Goal: Obtain resource: Download file/media

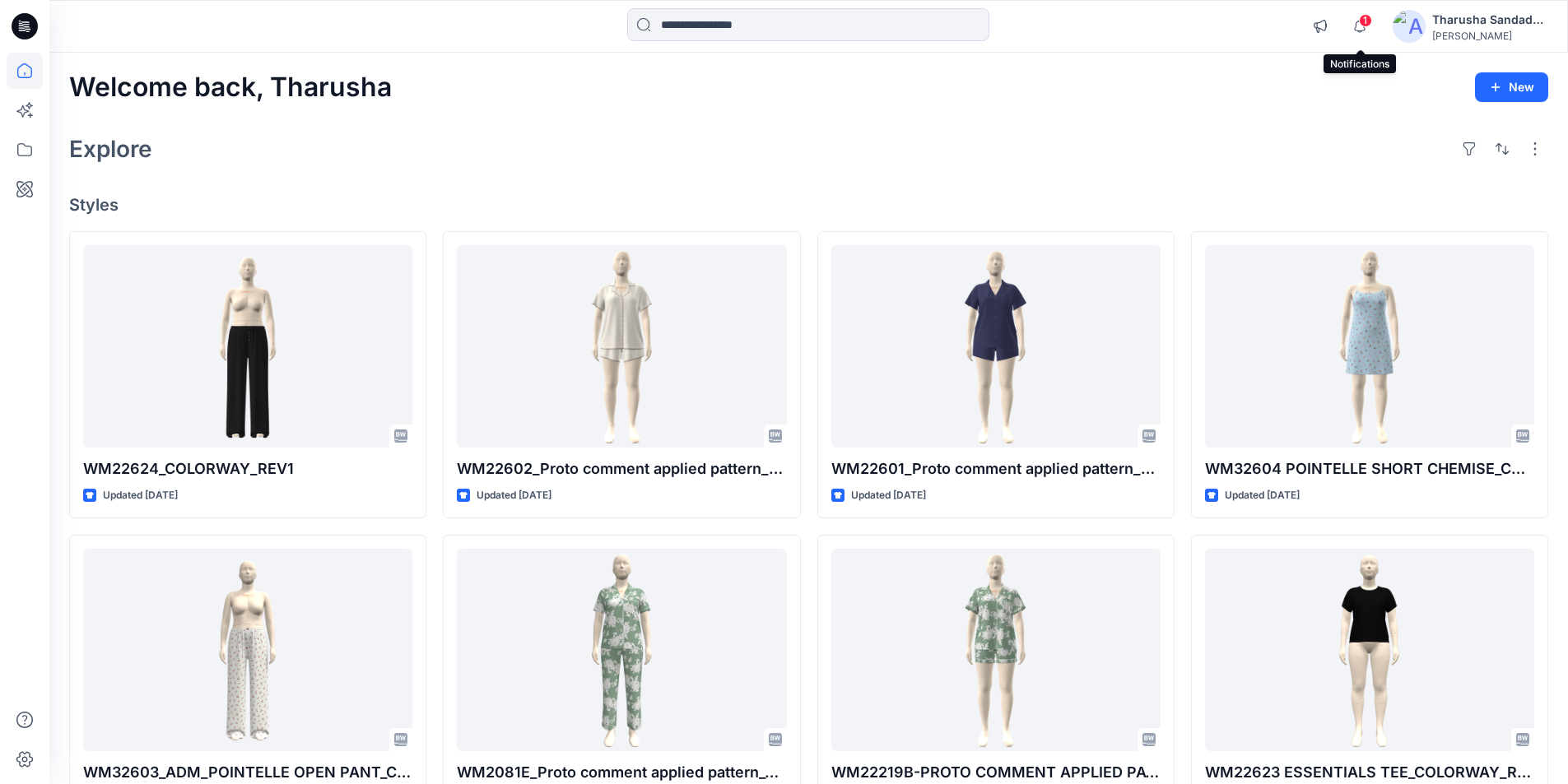
click at [1361, 21] on span "1" at bounding box center [1366, 20] width 13 height 13
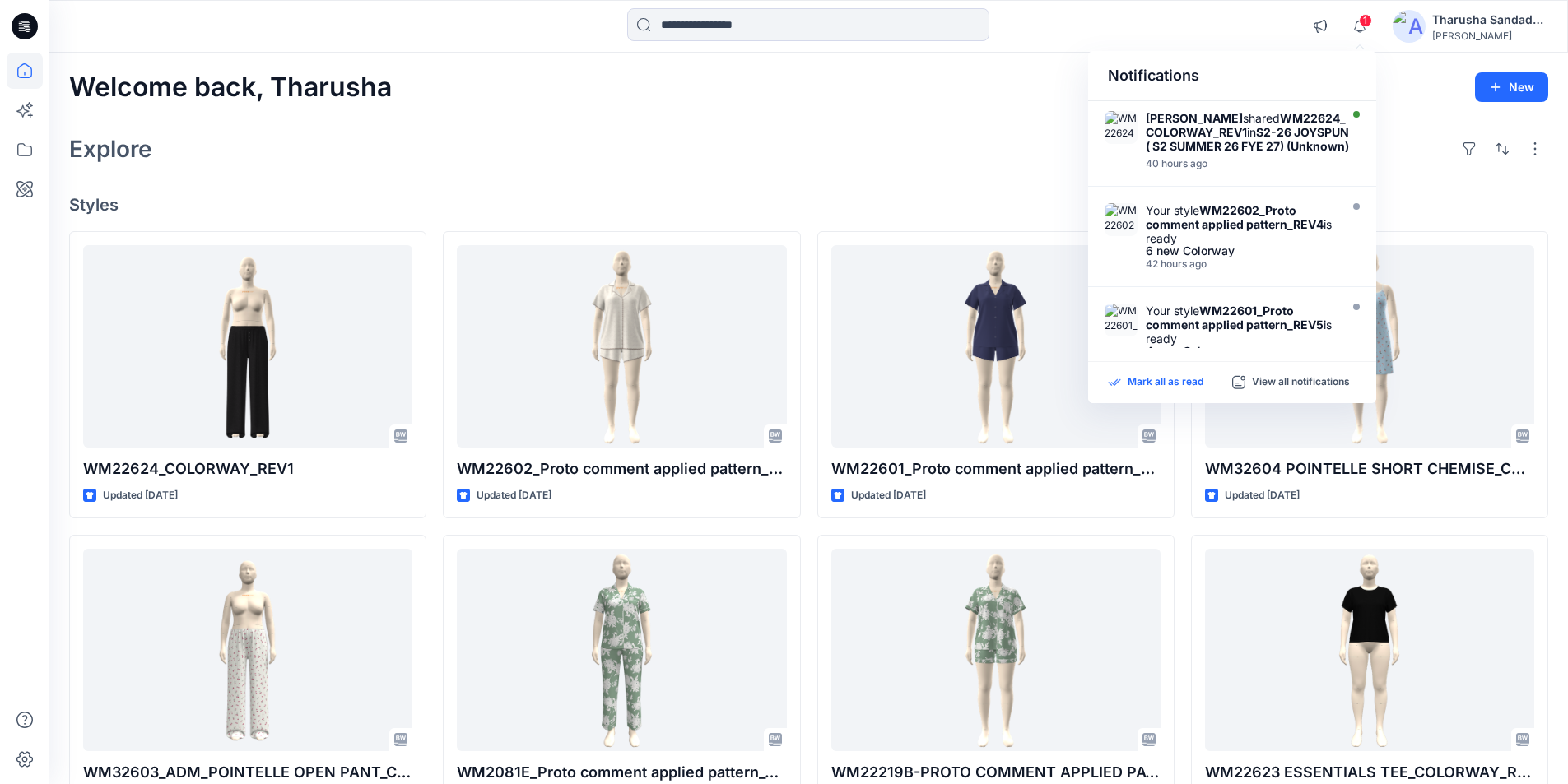
click at [1172, 387] on p "Mark all as read" at bounding box center [1165, 382] width 76 height 15
click at [948, 146] on div "Explore" at bounding box center [808, 149] width 1479 height 39
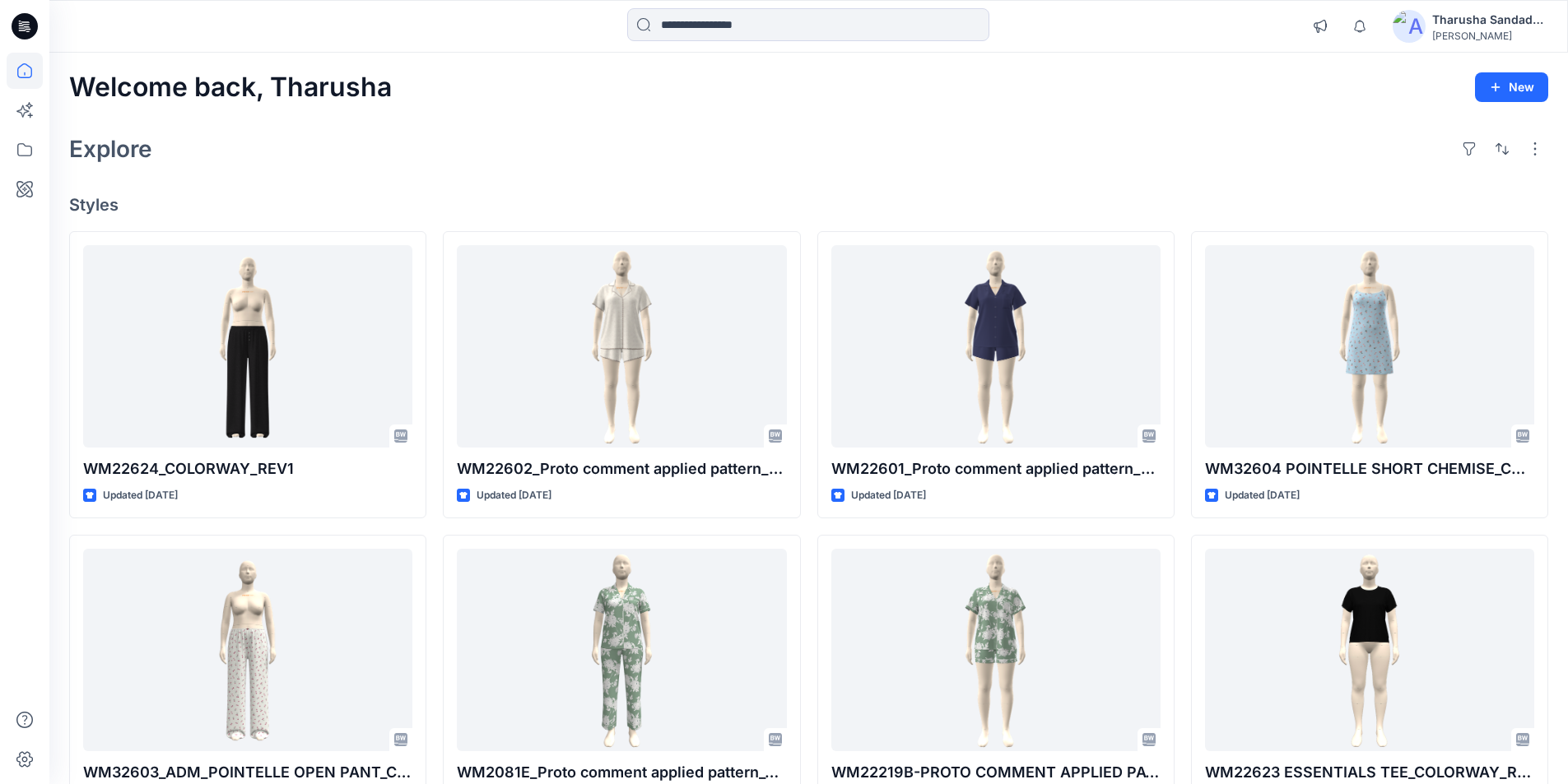
drag, startPoint x: 847, startPoint y: 128, endPoint x: 804, endPoint y: 157, distance: 51.9
click at [1060, 156] on div "Explore" at bounding box center [808, 149] width 1479 height 39
click at [1250, 150] on div "Explore" at bounding box center [808, 149] width 1479 height 39
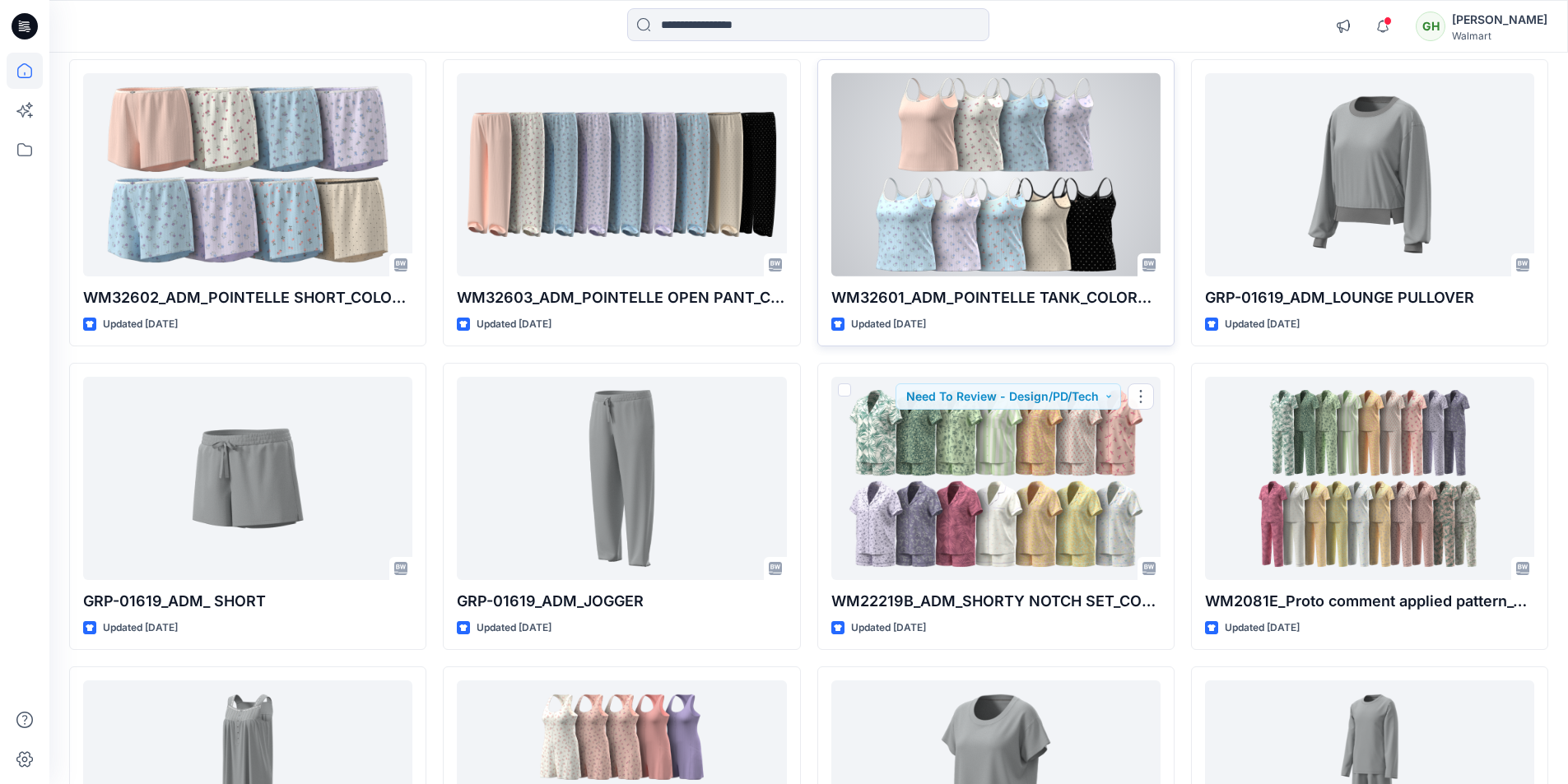
scroll to position [749, 0]
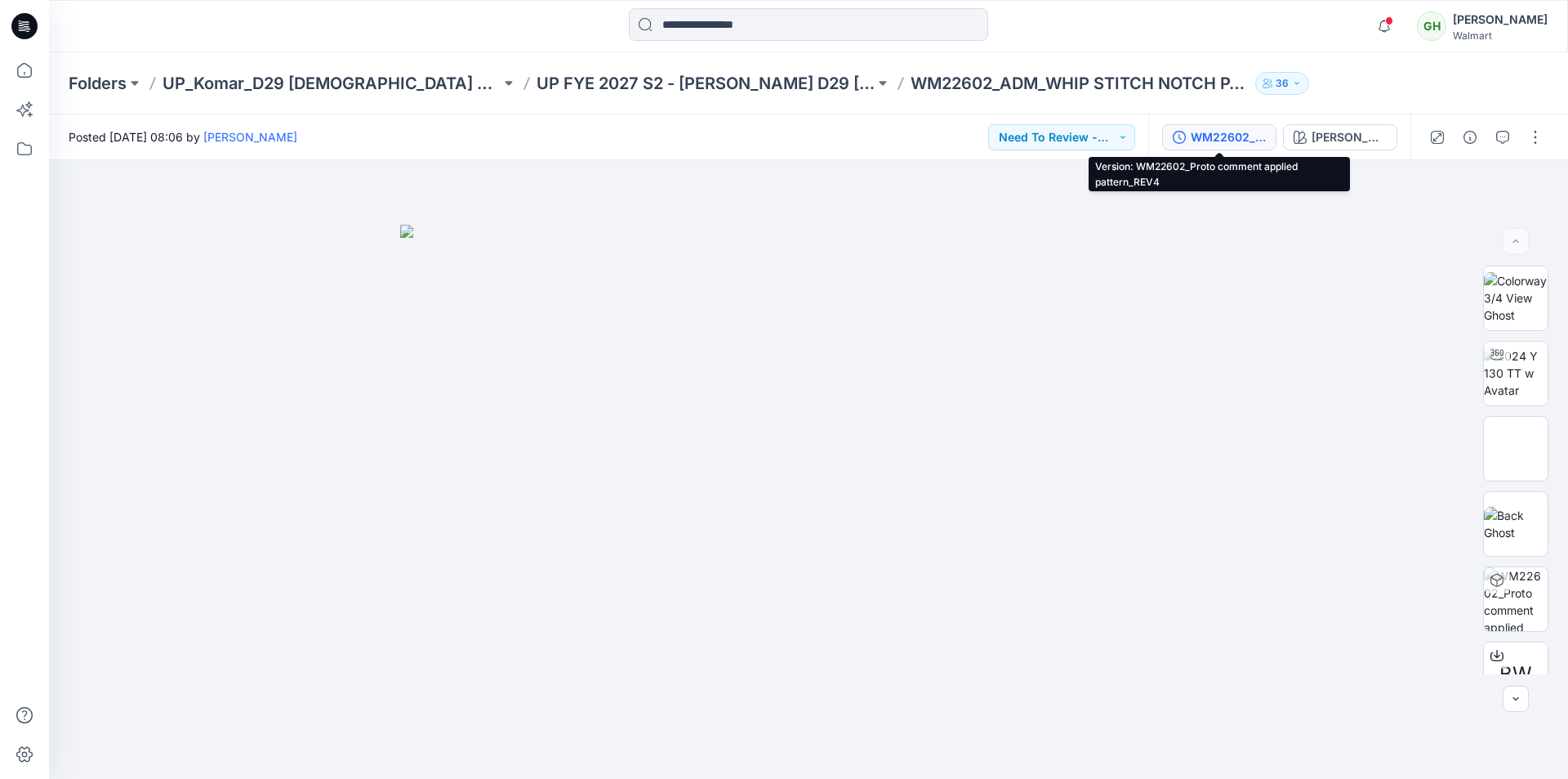
click at [1246, 139] on div "WM22602_Proto comment applied pattern_REV4" at bounding box center [1228, 138] width 75 height 18
click at [1226, 138] on div "WM22601_Proto comment applied pattern_REV5" at bounding box center [1228, 138] width 75 height 18
click at [1223, 146] on div "WM22219B-PROTO COMMENT APPLIED PATTERN_COLORWAY_REV13" at bounding box center [1228, 138] width 75 height 18
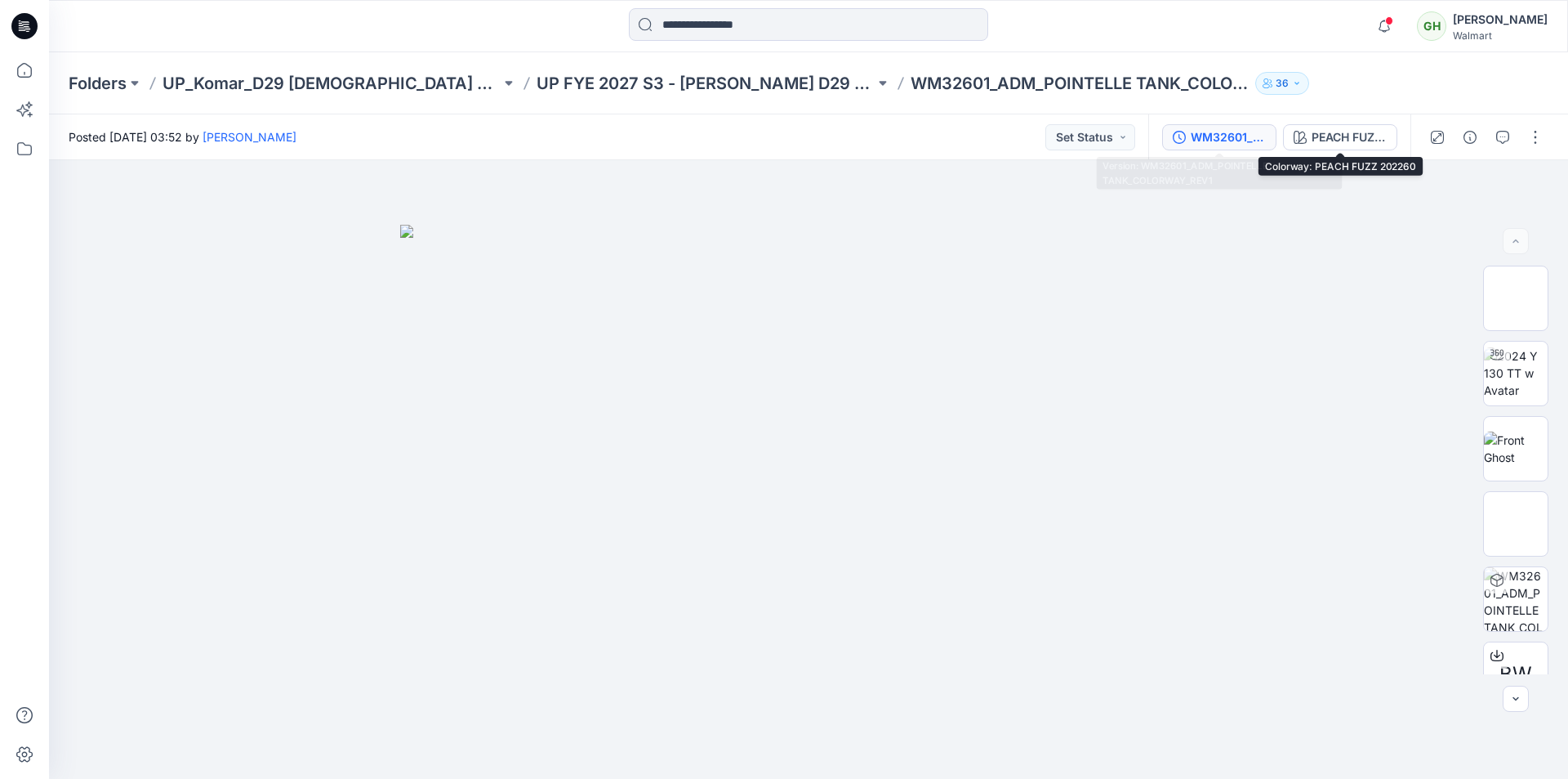
click at [1235, 140] on div "WM32601_ADM_POINTELLE TANK_COLORWAY_REV1" at bounding box center [1228, 138] width 75 height 18
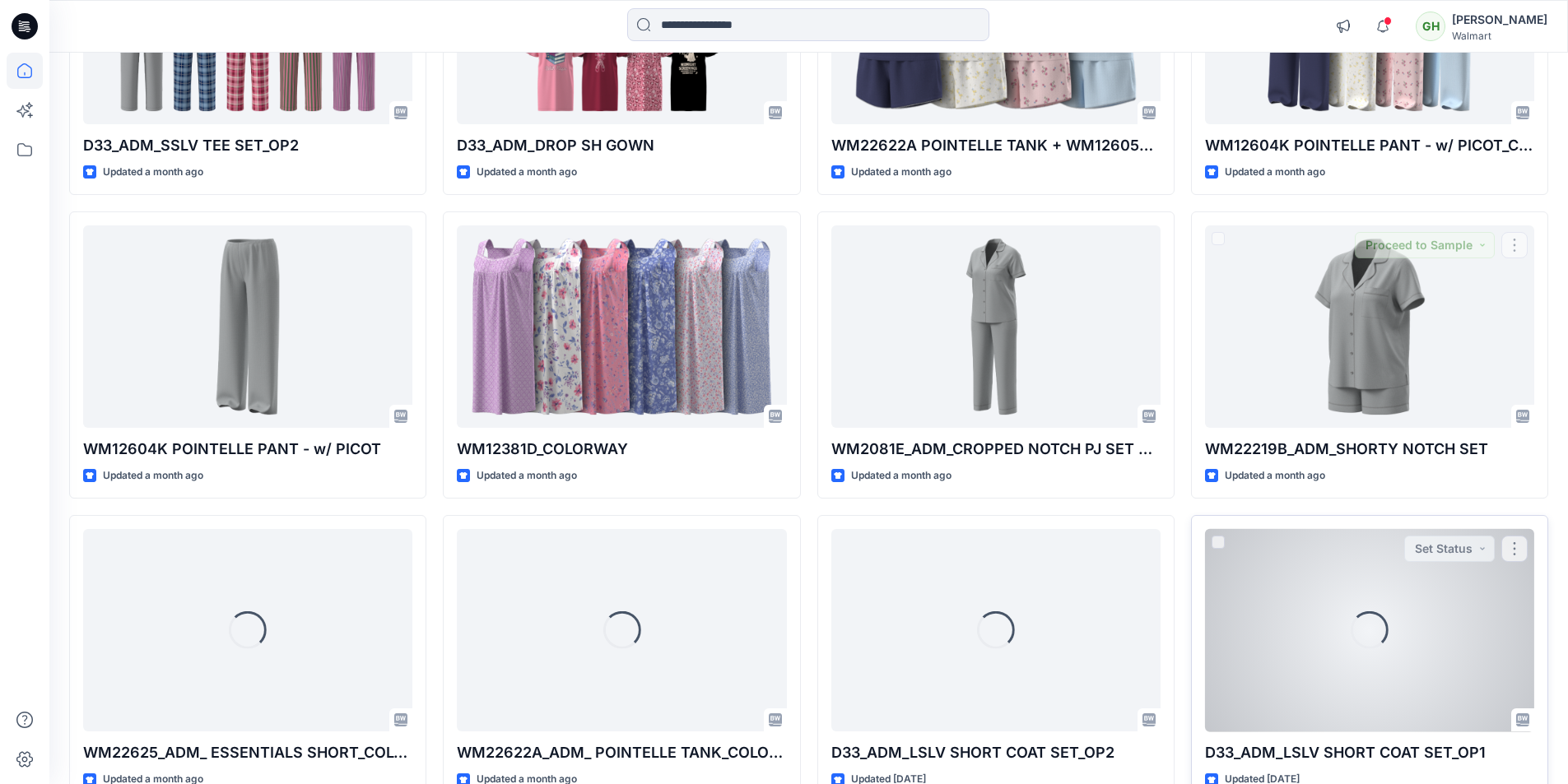
scroll to position [9859, 0]
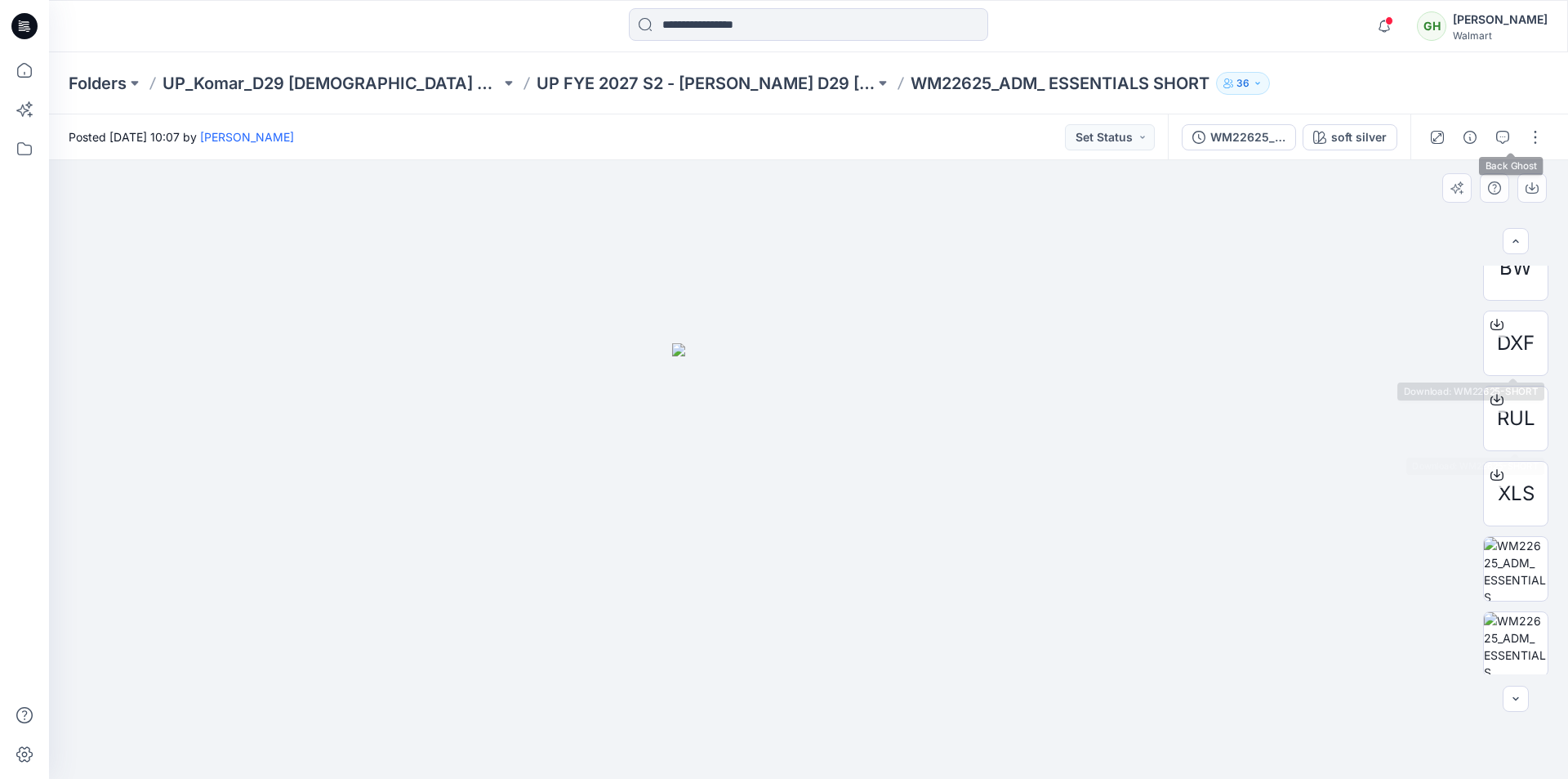
scroll to position [484, 0]
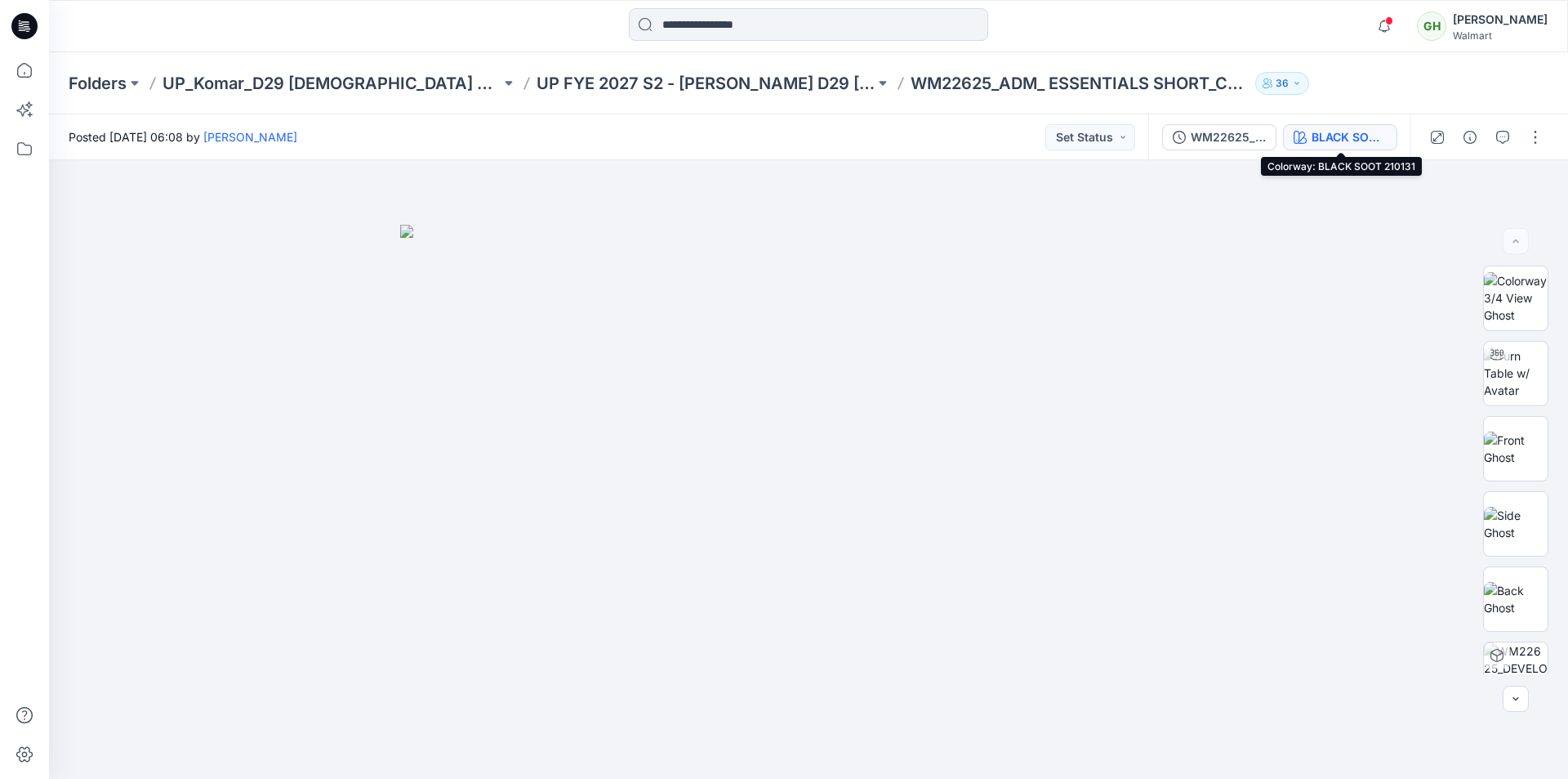
click at [1333, 139] on div "BLACK SOOT 210131" at bounding box center [1349, 138] width 75 height 18
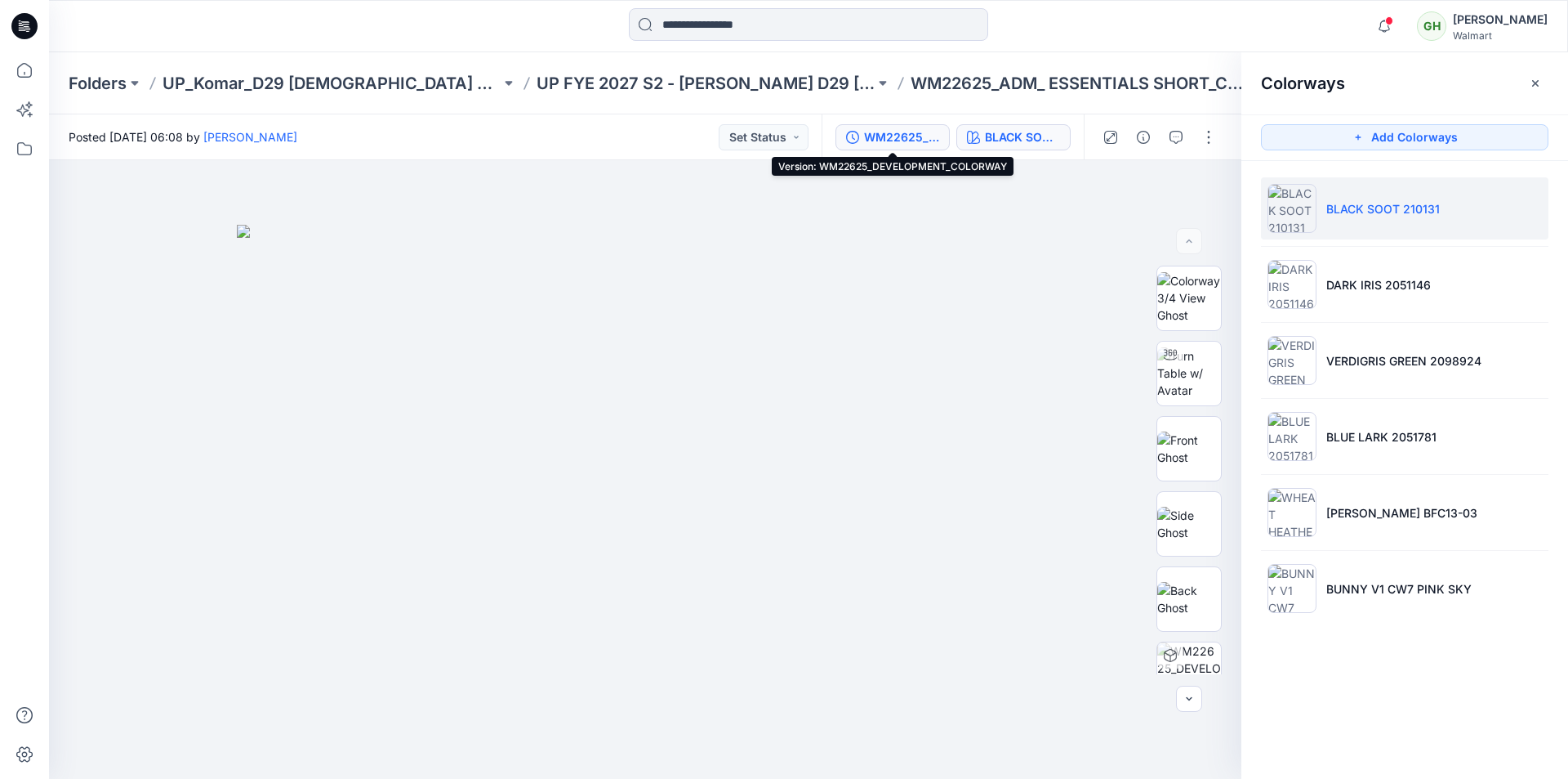
click at [927, 143] on div "WM22625_DEVELOPMENT_COLORWAY" at bounding box center [902, 138] width 75 height 18
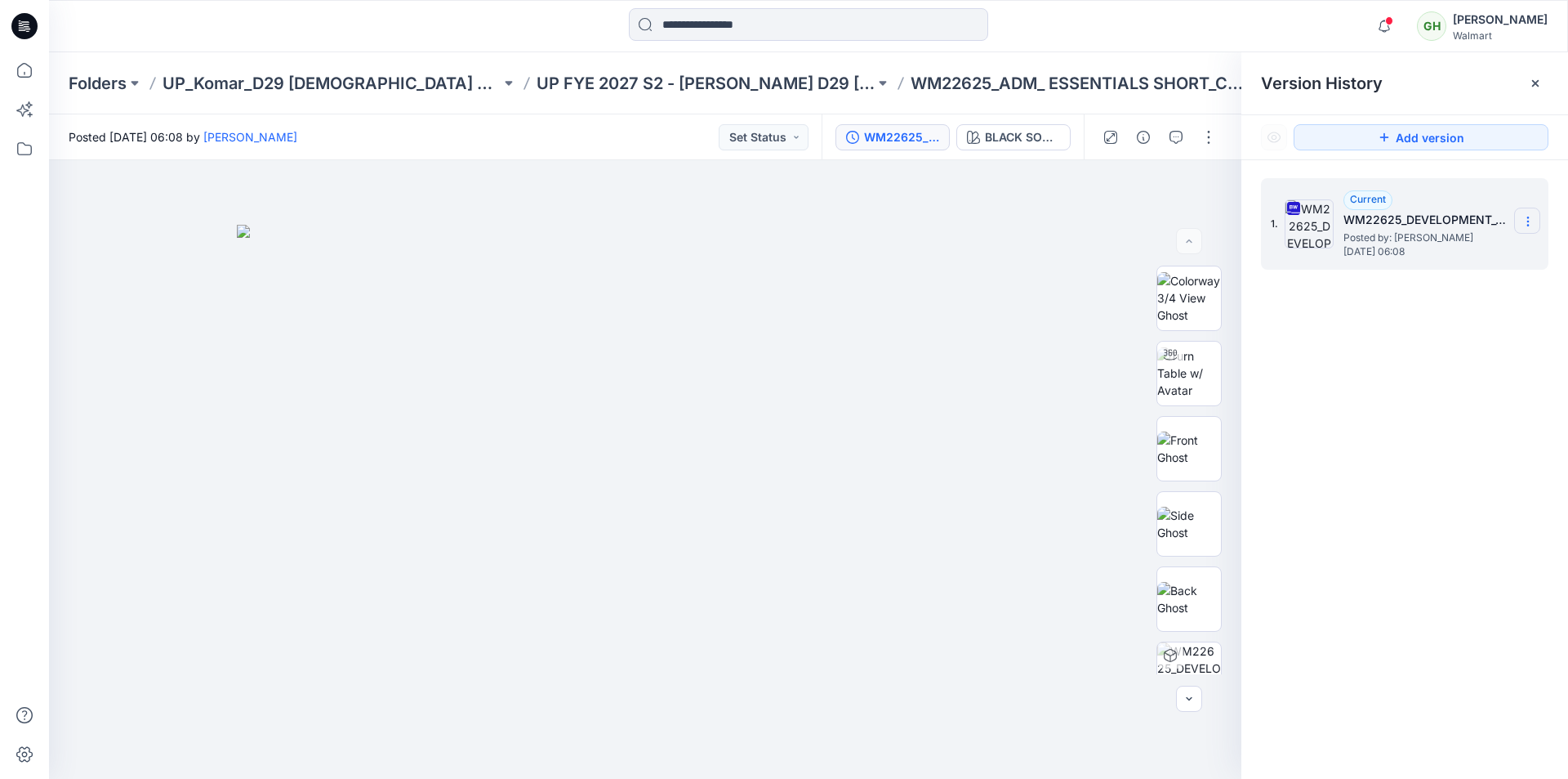
click at [1529, 225] on icon at bounding box center [1528, 221] width 13 height 13
click at [1406, 317] on span "Rename Version" at bounding box center [1420, 319] width 86 height 20
drag, startPoint x: 1147, startPoint y: 32, endPoint x: 1177, endPoint y: 38, distance: 30.6
click at [1147, 31] on div at bounding box center [808, 26] width 760 height 36
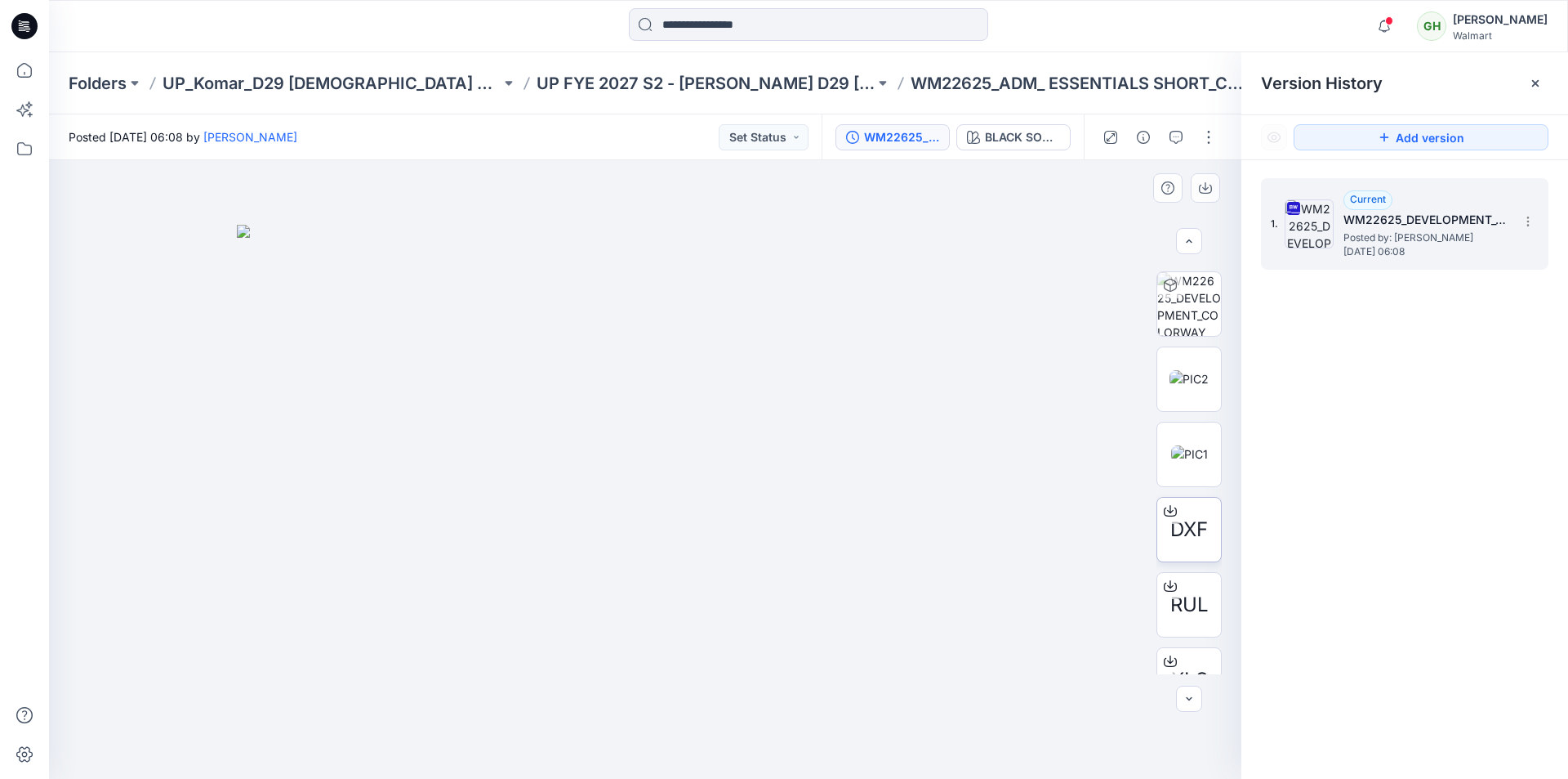
scroll to position [559, 0]
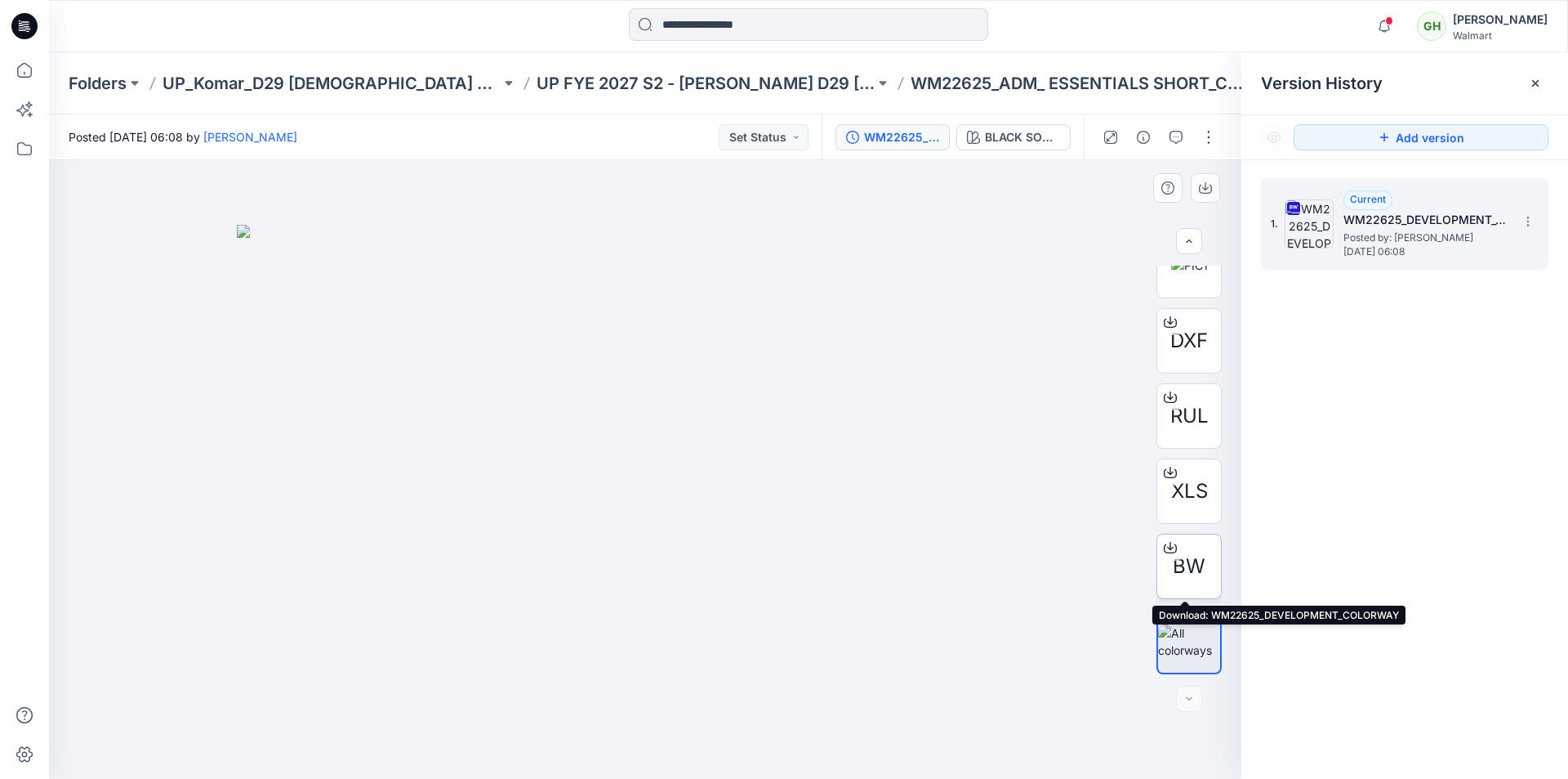
click at [1173, 567] on span "BW" at bounding box center [1190, 566] width 33 height 29
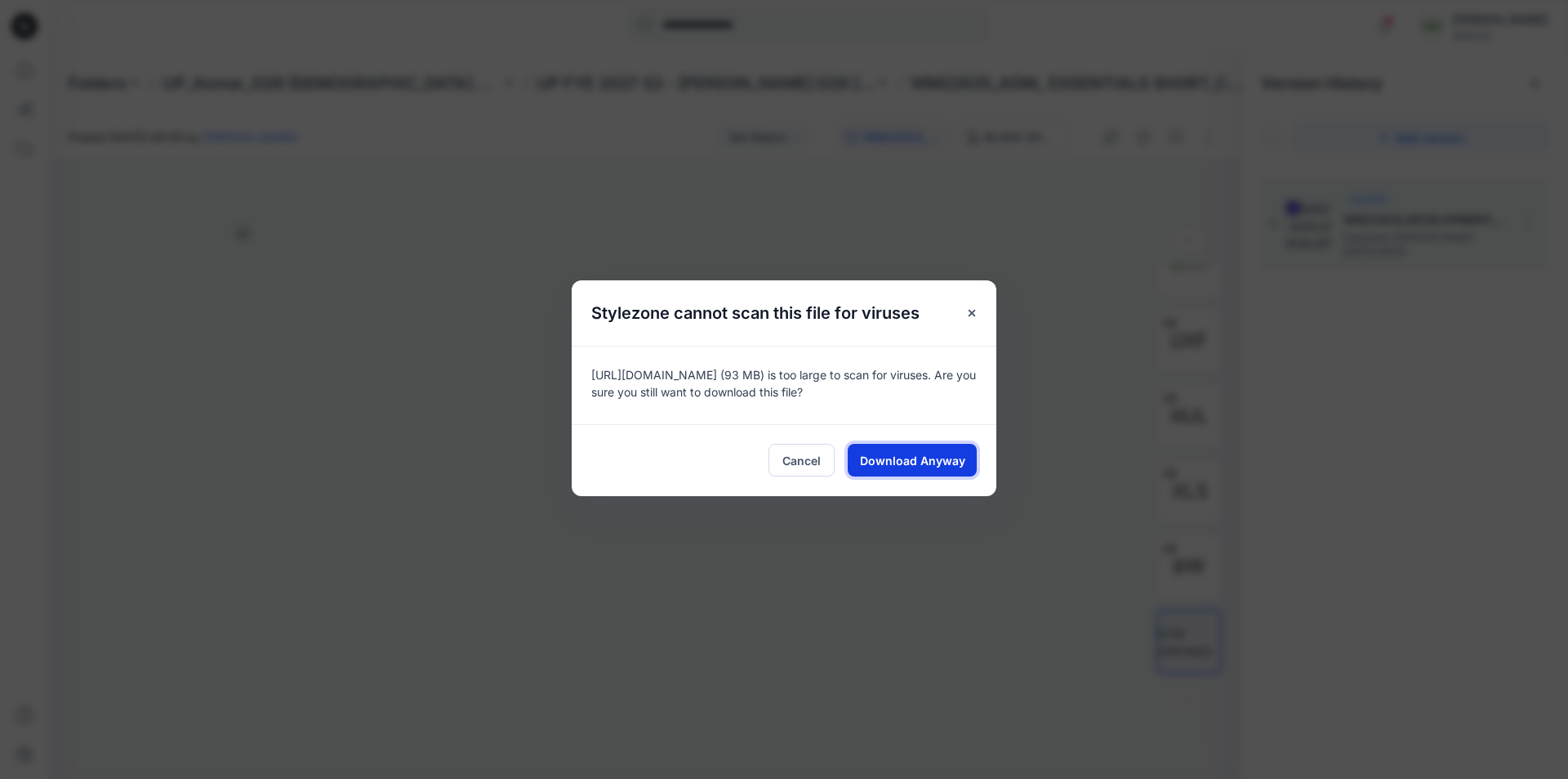
click at [935, 463] on span "Download Anyway" at bounding box center [913, 460] width 105 height 17
